Goal: Task Accomplishment & Management: Manage account settings

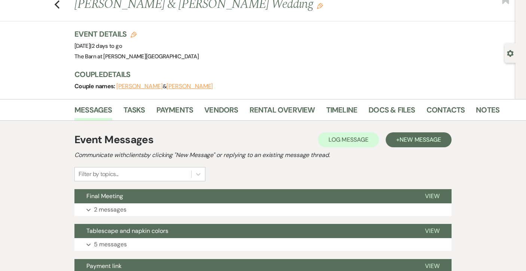
scroll to position [24, 0]
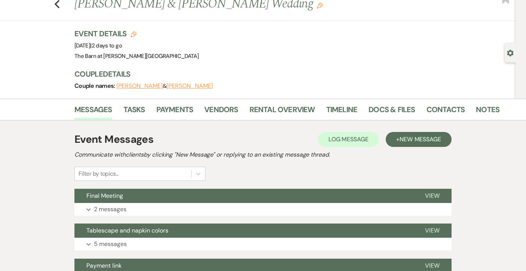
click at [142, 174] on div "Filter by topics..." at bounding box center [139, 174] width 131 height 14
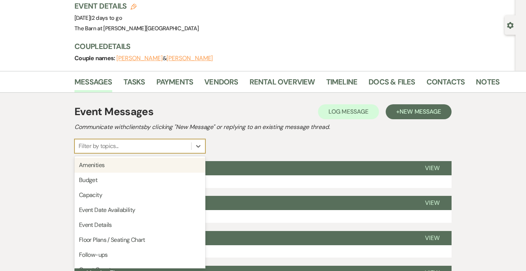
scroll to position [0, 0]
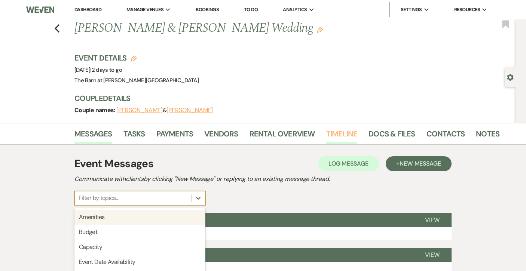
click at [338, 134] on link "Timeline" at bounding box center [341, 136] width 31 height 16
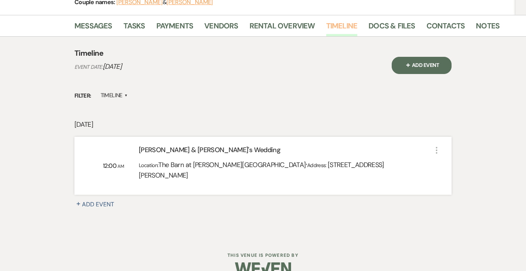
scroll to position [113, 0]
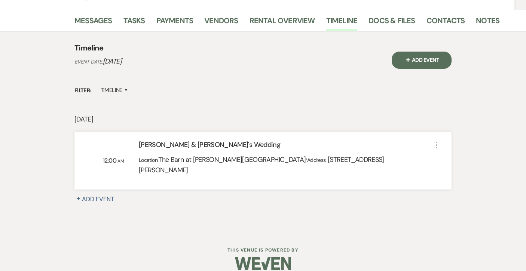
click at [124, 90] on label "Timeline ▲" at bounding box center [114, 90] width 27 height 10
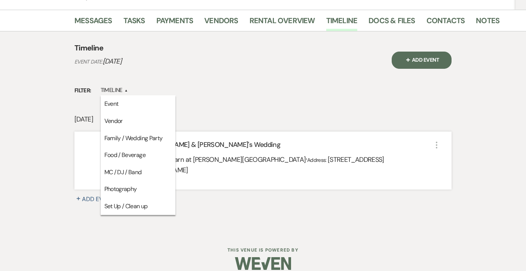
click at [185, 86] on div "Filter: Timeline ▲ Event Vendor Family / Wedding Party Food / Beverage MC / DJ …" at bounding box center [262, 90] width 377 height 10
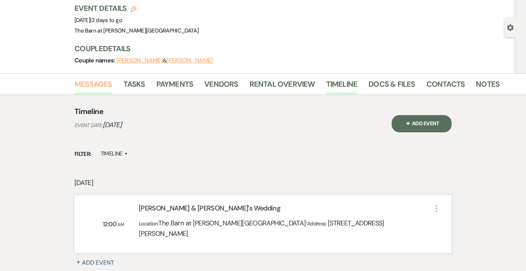
scroll to position [0, 0]
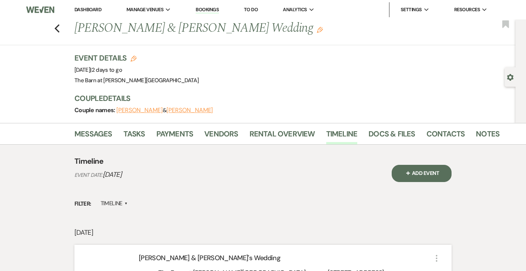
click at [217, 10] on link "Bookings" at bounding box center [207, 9] width 23 height 7
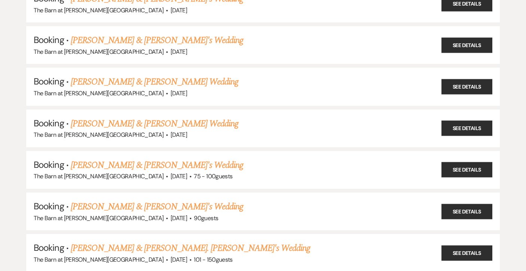
scroll to position [1314, 0]
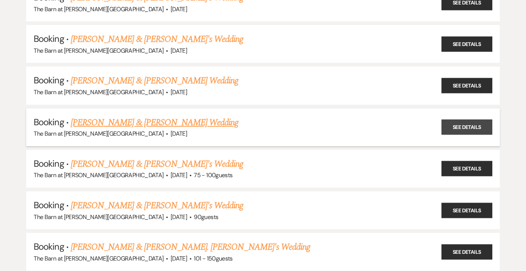
click at [461, 120] on link "See Details" at bounding box center [466, 127] width 51 height 15
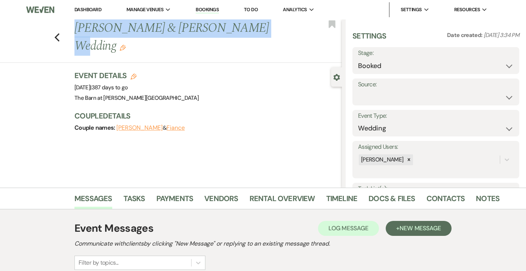
drag, startPoint x: 234, startPoint y: 31, endPoint x: 60, endPoint y: 34, distance: 174.6
click at [60, 34] on div "Previous Abbie & Kobi Richerson's Wedding Edit Bookmark" at bounding box center [168, 40] width 345 height 43
copy h1 "Abbie & Kobi Richerson's Wedding"
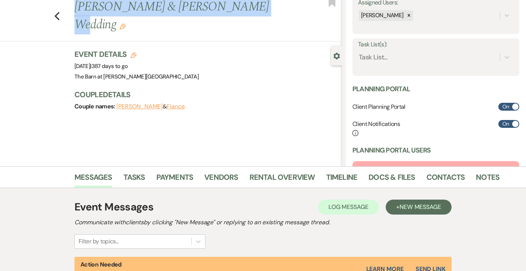
scroll to position [132, 0]
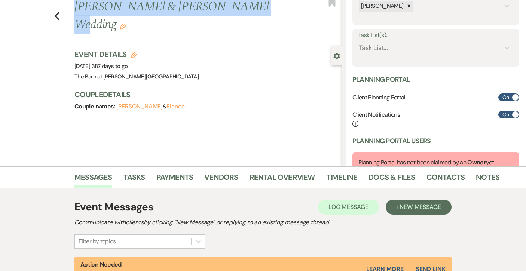
click at [146, 104] on button "Abbie Richerson" at bounding box center [139, 107] width 46 height 6
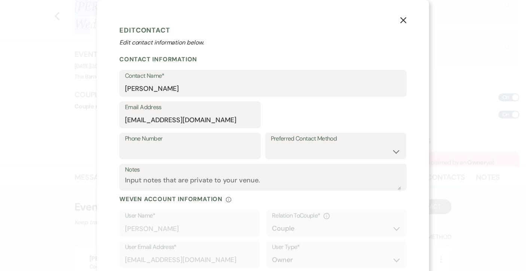
select select "1"
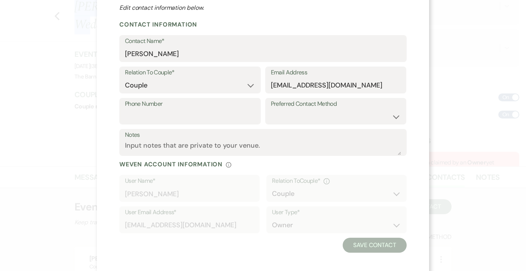
scroll to position [39, 0]
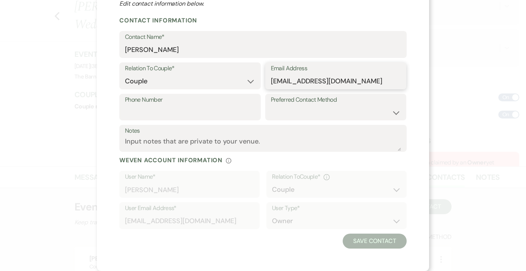
drag, startPoint x: 352, startPoint y: 81, endPoint x: 267, endPoint y: 80, distance: 85.2
click at [267, 80] on div "Email Address abbiegwray@gmail.com" at bounding box center [335, 75] width 141 height 27
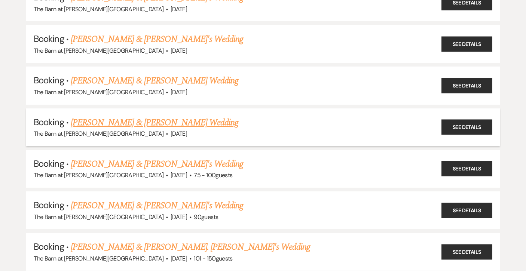
click at [177, 116] on link "Abbie & Kobi Richerson's Wedding" at bounding box center [154, 122] width 167 height 13
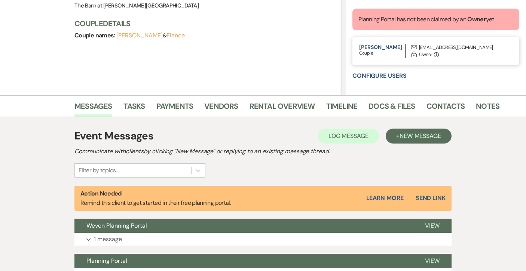
scroll to position [88, 0]
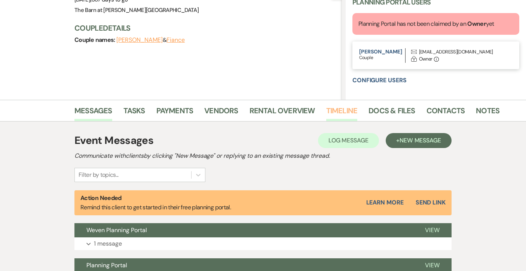
click at [336, 113] on link "Timeline" at bounding box center [341, 113] width 31 height 16
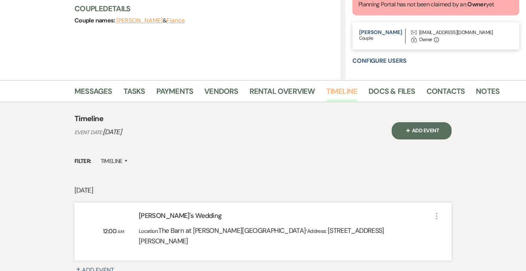
scroll to position [107, 0]
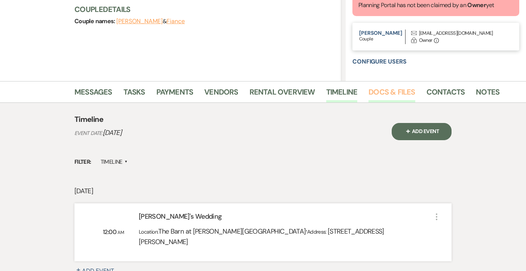
click at [400, 92] on link "Docs & Files" at bounding box center [391, 94] width 46 height 16
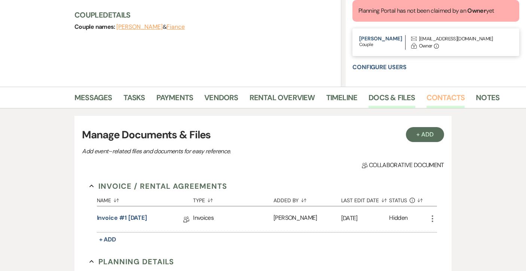
click at [443, 99] on link "Contacts" at bounding box center [445, 100] width 39 height 16
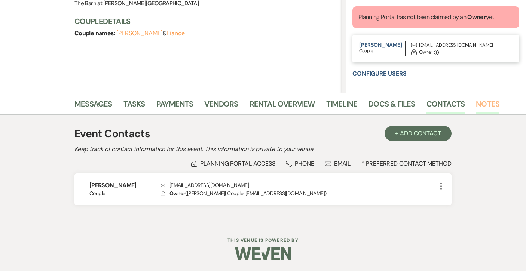
click at [480, 105] on link "Notes" at bounding box center [488, 106] width 24 height 16
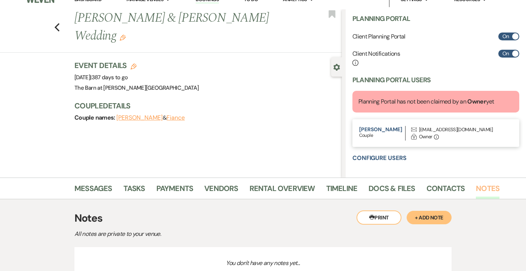
scroll to position [11, 0]
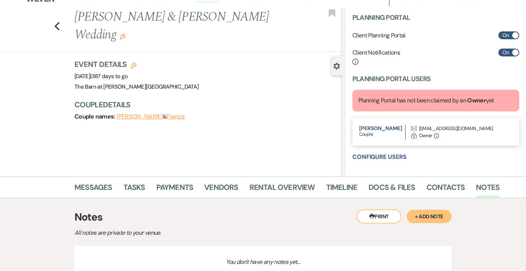
click at [179, 114] on button "Fiance" at bounding box center [175, 117] width 18 height 6
select select "1"
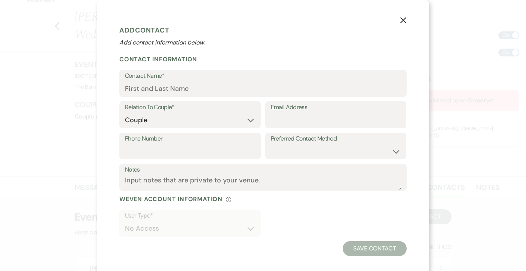
click at [402, 19] on icon "X" at bounding box center [403, 20] width 7 height 7
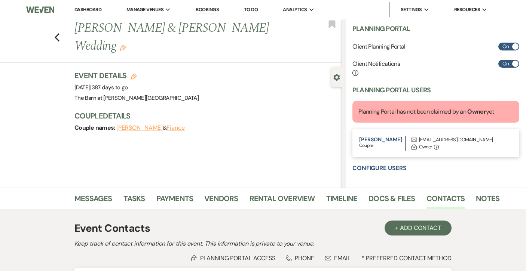
click at [94, 10] on link "Dashboard" at bounding box center [87, 9] width 27 height 6
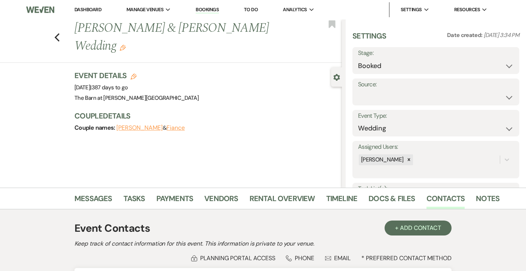
click at [146, 125] on button "Abbie Richerson" at bounding box center [139, 128] width 46 height 6
select select "1"
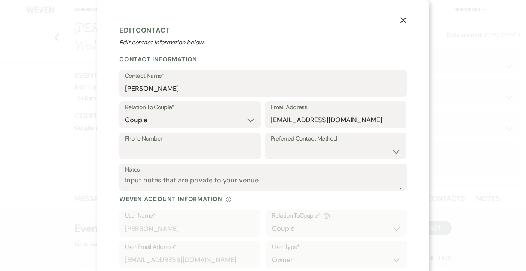
click at [400, 24] on icon "X" at bounding box center [403, 20] width 7 height 7
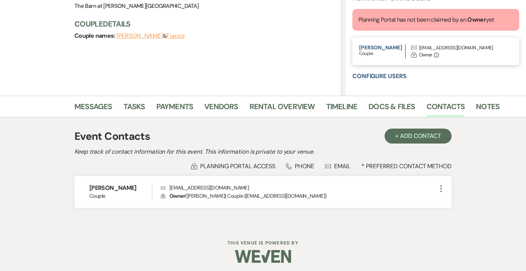
scroll to position [95, 0]
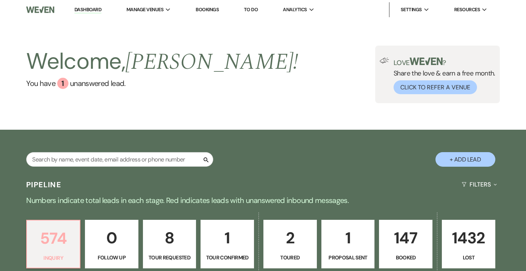
scroll to position [10, 0]
